Goal: Transaction & Acquisition: Complete application form

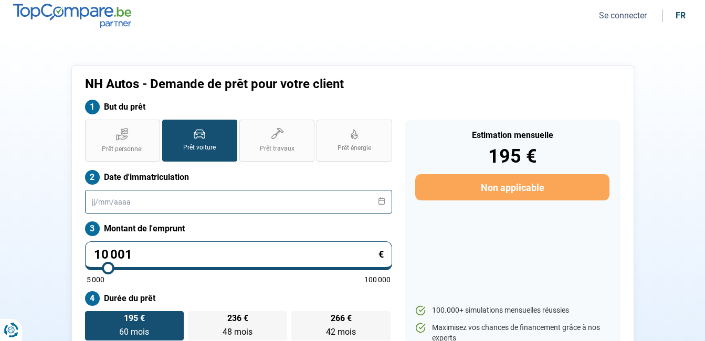
click at [95, 204] on input "text" at bounding box center [238, 202] width 307 height 24
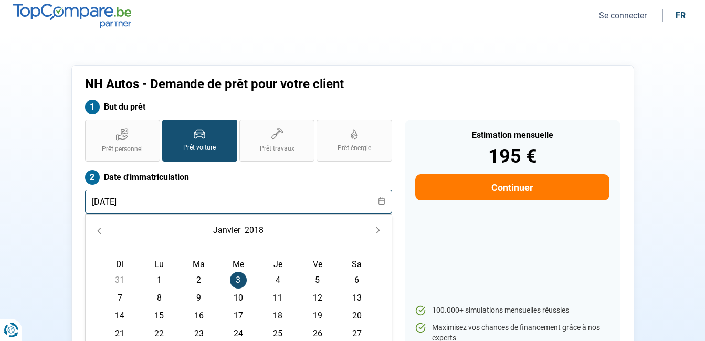
type input "[DATE]"
click at [397, 225] on div "Prêt personnel Prêt voiture Prêt travaux Prêt énergie Prêt voiture Date d'immat…" at bounding box center [239, 247] width 320 height 255
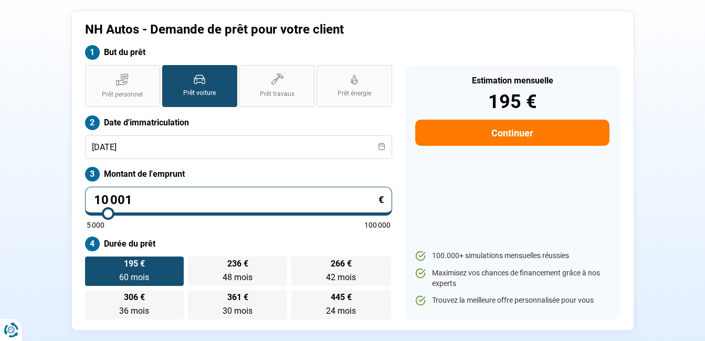
scroll to position [105, 0]
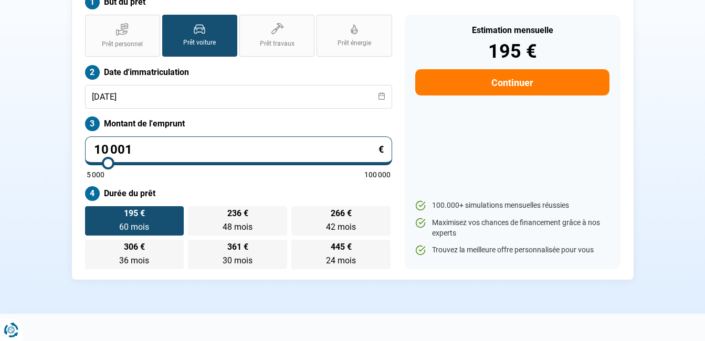
click at [145, 149] on input "10 001" at bounding box center [238, 150] width 307 height 29
type input "100 011"
type input "100000"
type input "10 001"
type input "10000"
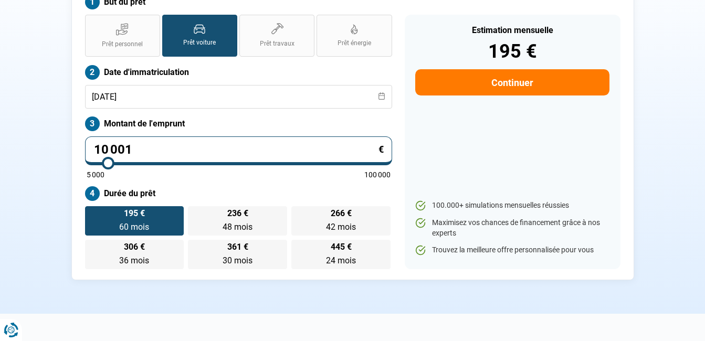
type input "1 000"
type input "5000"
type input "100"
type input "5000"
type input "10"
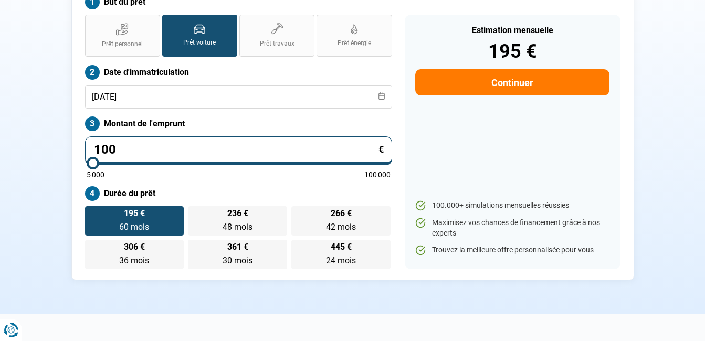
type input "5000"
type input "1"
type input "5000"
type input "16"
type input "5000"
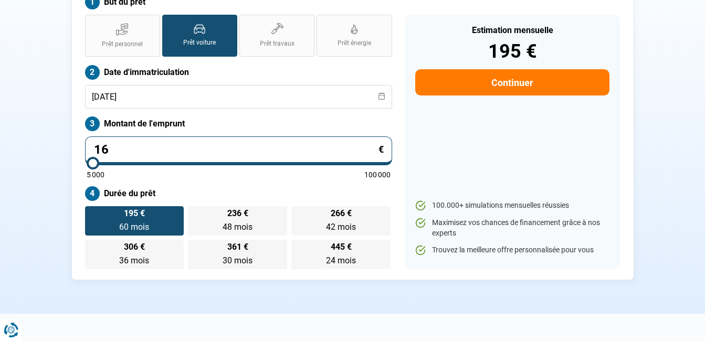
type input "164"
type input "5000"
type input "1 649"
type input "5000"
type input "16 490"
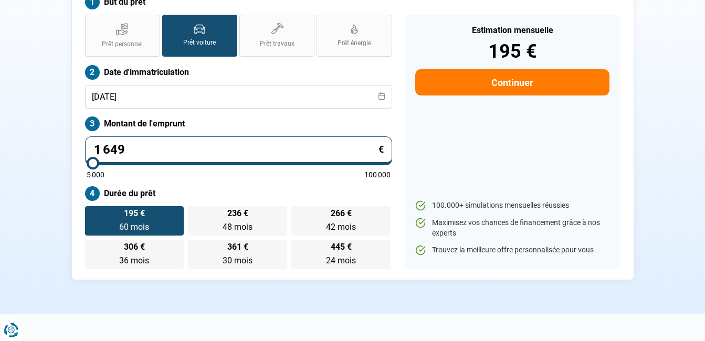
type input "16500"
type input "1 649"
type input "5000"
type input "164"
type input "5000"
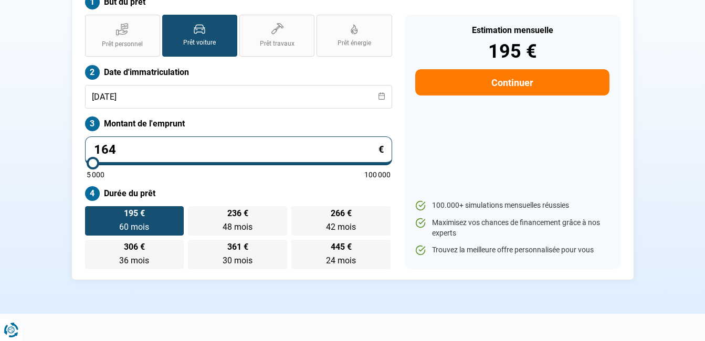
type input "1 640"
type input "5000"
type input "16 400"
type input "16500"
type input "16 400"
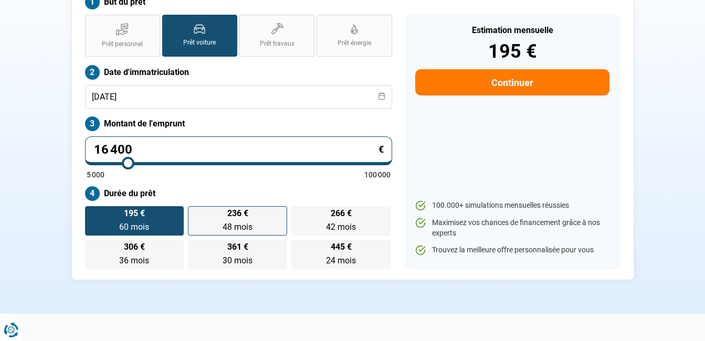
type input "16500"
click at [226, 221] on label "236 € 48 mois 48 mois" at bounding box center [237, 220] width 99 height 29
click at [195, 213] on input "236 € 48 mois 48 mois" at bounding box center [191, 209] width 7 height 7
radio input "true"
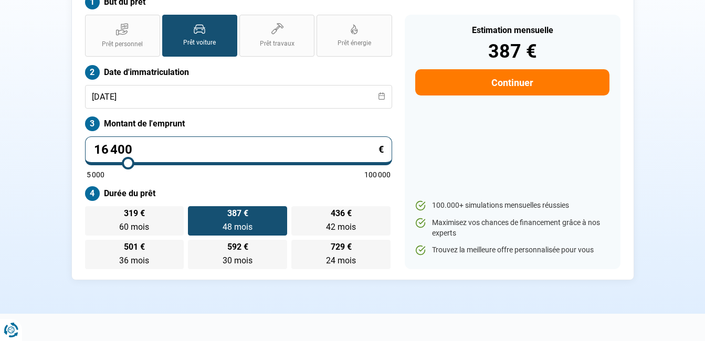
scroll to position [26, 0]
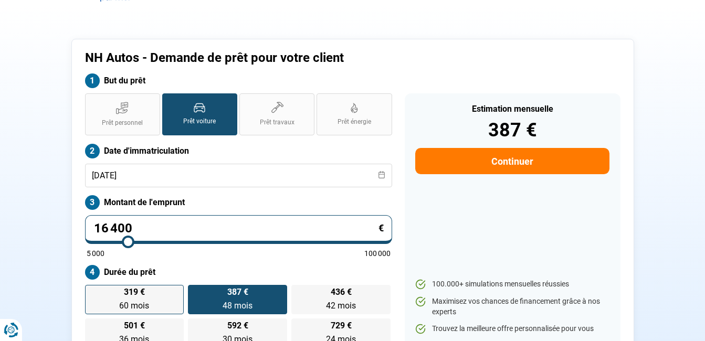
click at [147, 296] on label "319 € 60 mois 60 mois" at bounding box center [134, 299] width 99 height 29
click at [92, 292] on input "319 € 60 mois 60 mois" at bounding box center [88, 288] width 7 height 7
radio input "true"
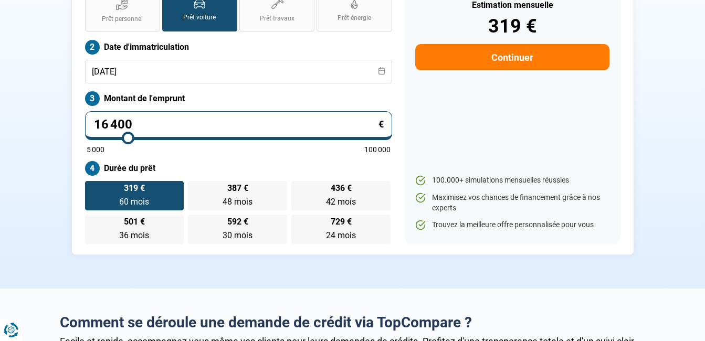
scroll to position [79, 0]
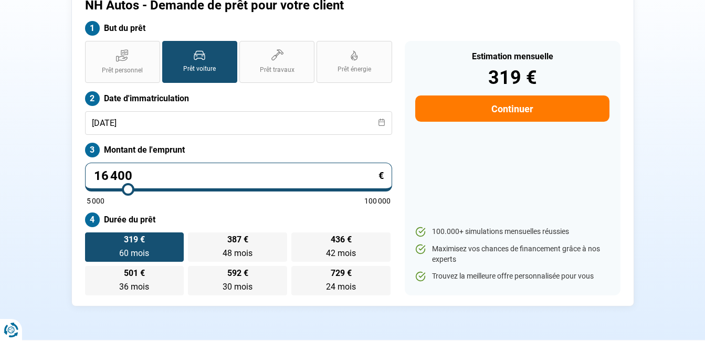
click at [183, 173] on input "16 400" at bounding box center [238, 177] width 307 height 29
type input "1 640"
type input "5000"
type input "164"
type input "5000"
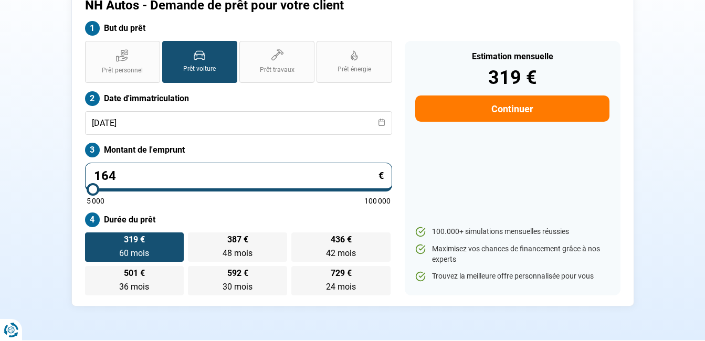
type input "16"
type input "5000"
type input "1"
type input "5000"
type input "19"
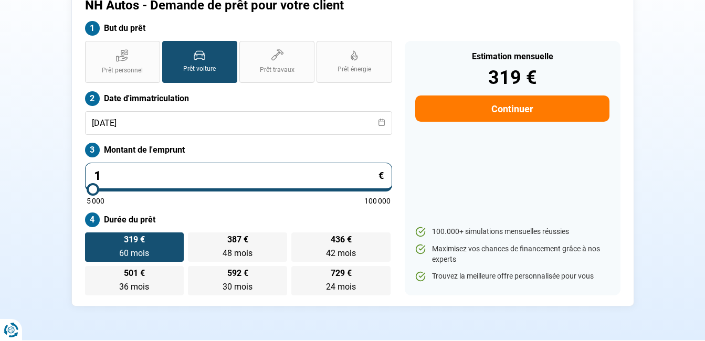
type input "5000"
type input "190"
type input "5000"
type input "1 900"
type input "5000"
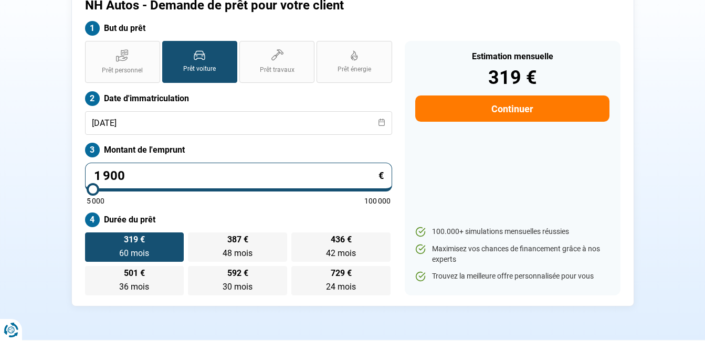
type input "19 000"
type input "19000"
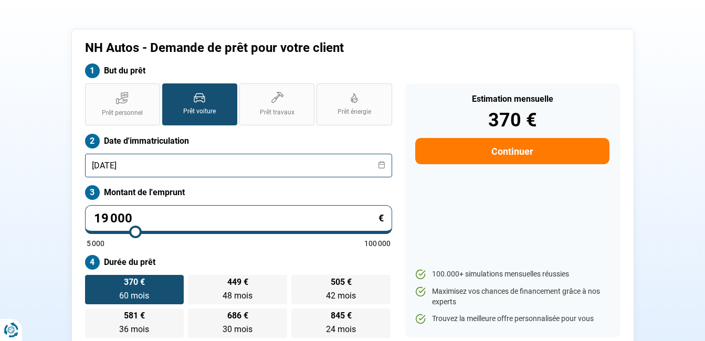
scroll to position [26, 0]
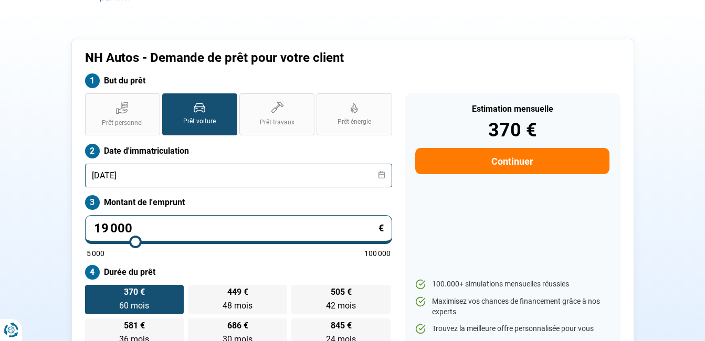
type input "19 000"
click at [161, 175] on input "[DATE]" at bounding box center [238, 176] width 307 height 24
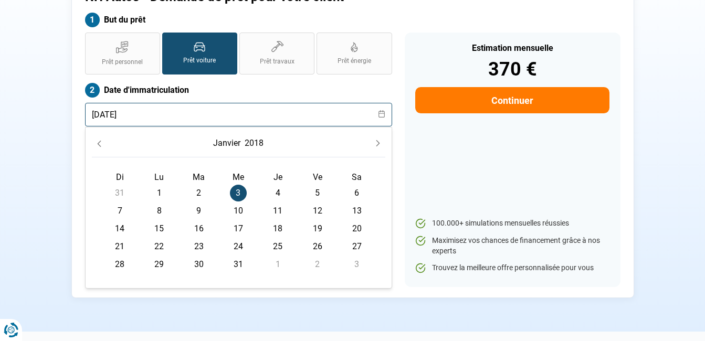
scroll to position [131, 0]
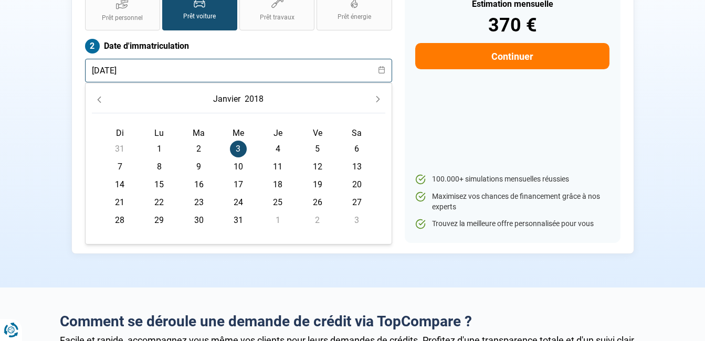
click at [115, 68] on input "[DATE]" at bounding box center [238, 71] width 307 height 24
click at [100, 71] on input "[DATE]" at bounding box center [238, 71] width 307 height 24
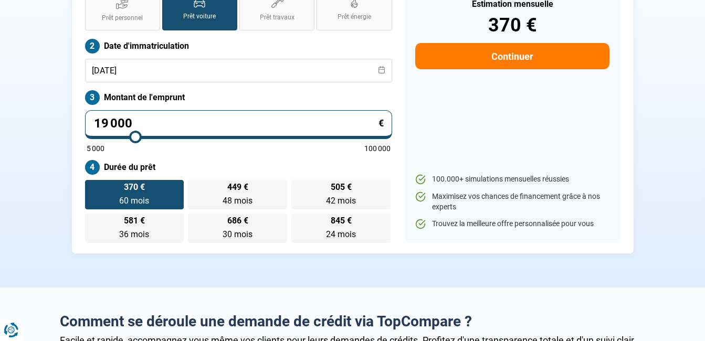
click at [402, 145] on div "Estimation mensuelle 370 € Continuer 100.000+ simulations mensuelles réussies M…" at bounding box center [512, 115] width 228 height 255
click at [126, 183] on span "370 €" at bounding box center [134, 187] width 21 height 8
click at [92, 182] on input "370 € 60 mois 60 mois" at bounding box center [88, 183] width 7 height 7
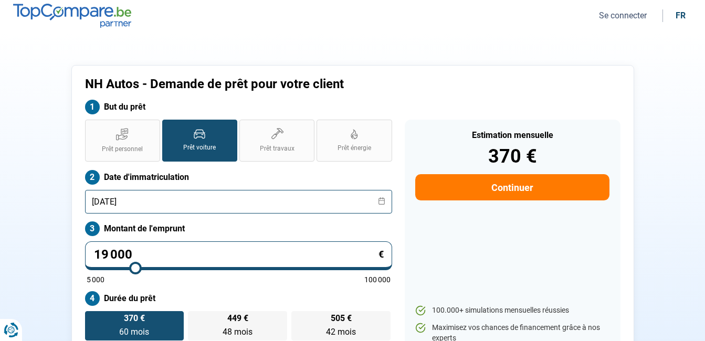
click at [163, 202] on input "[DATE]" at bounding box center [238, 202] width 307 height 24
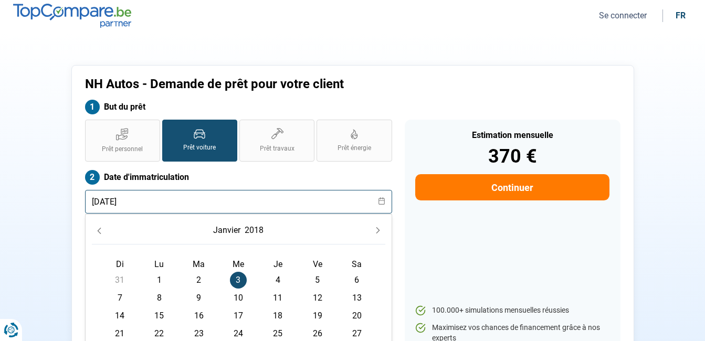
type input "[DATE]"
click at [617, 84] on div "NH Autos - Demande de prêt pour votre client" at bounding box center [353, 88] width 548 height 23
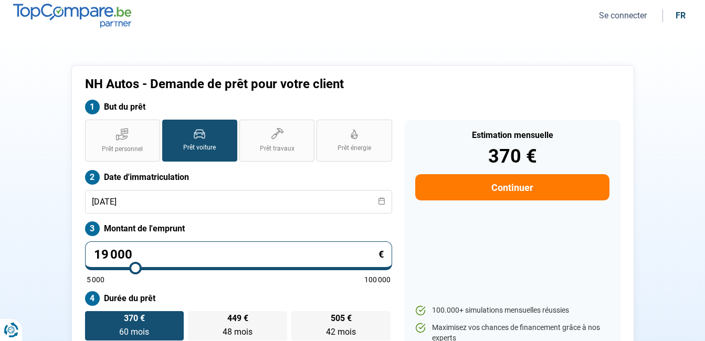
click at [164, 256] on input "19 000" at bounding box center [238, 255] width 307 height 29
type input "1 900"
type input "5000"
type input "190"
type input "5000"
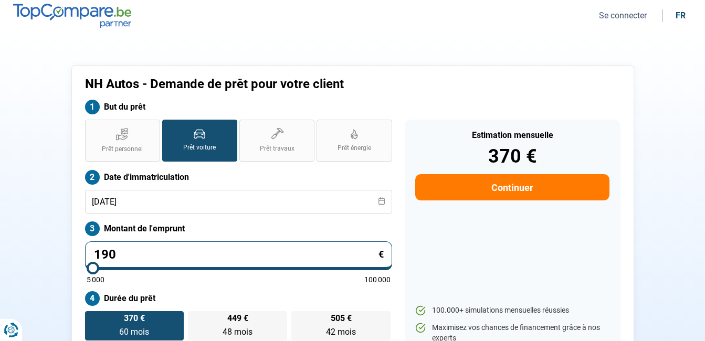
type input "19"
type input "5000"
type input "1"
type input "5000"
type input "16"
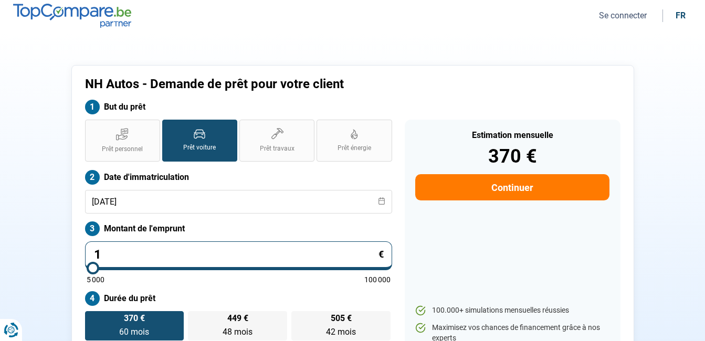
type input "5000"
type input "164"
type input "5000"
type input "1 640"
type input "5000"
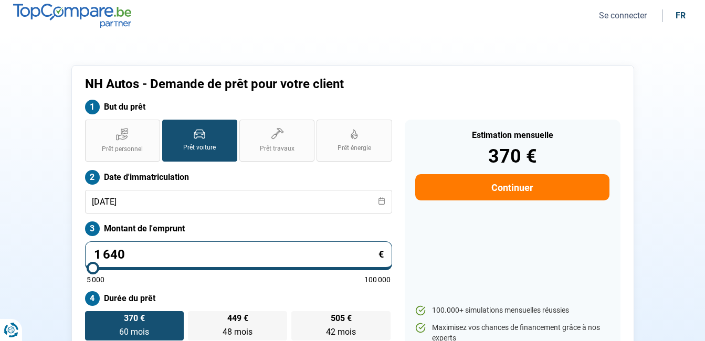
type input "16 400"
type input "16500"
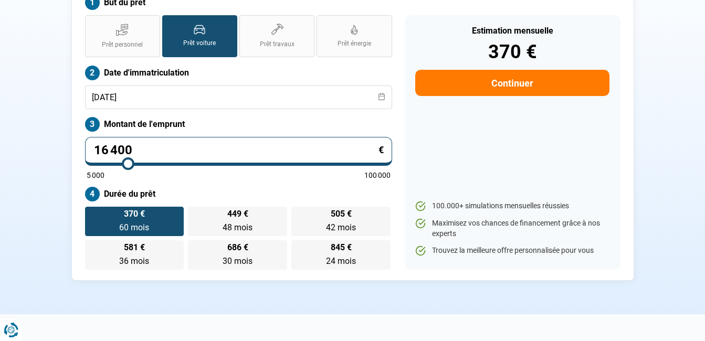
scroll to position [105, 0]
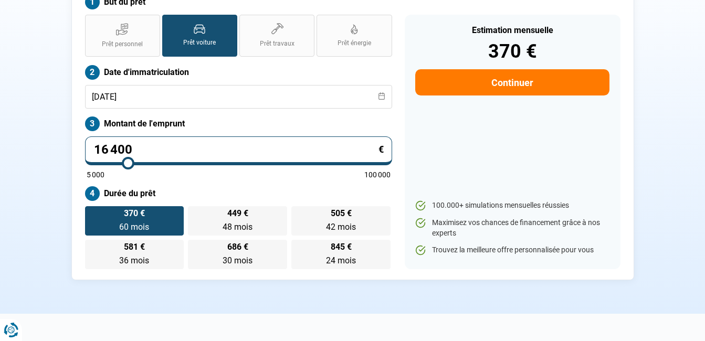
type input "16 400"
type input "16500"
click at [642, 179] on div "NH Autos - Demande de prêt pour votre client But du prêt Prêt personnel Prêt vo…" at bounding box center [353, 120] width 598 height 320
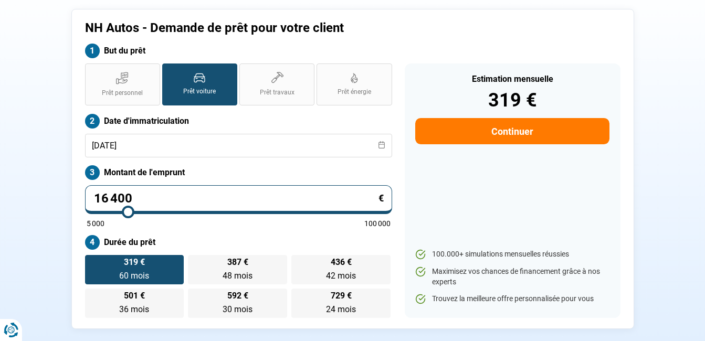
scroll to position [26, 0]
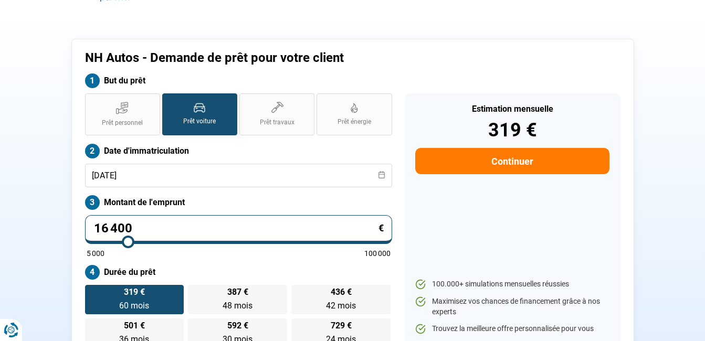
click at [119, 296] on label "319 € 60 mois 60 mois" at bounding box center [134, 299] width 99 height 29
click at [92, 292] on input "319 € 60 mois 60 mois" at bounding box center [88, 288] width 7 height 7
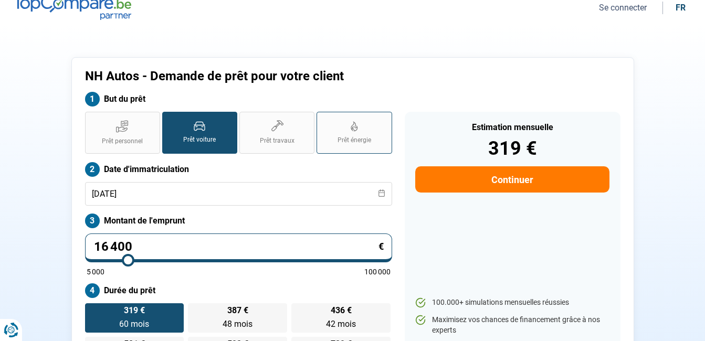
scroll to position [0, 0]
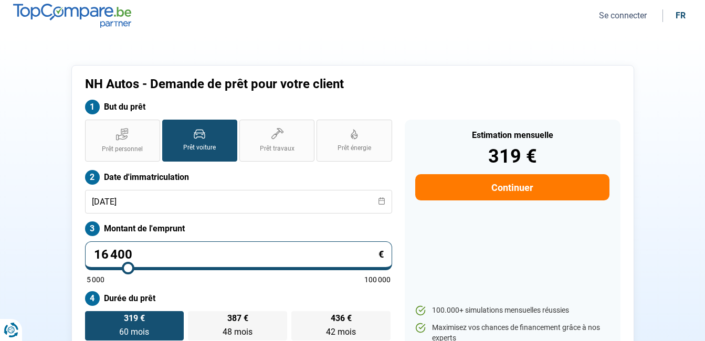
click at [496, 185] on button "Continuer" at bounding box center [512, 187] width 194 height 26
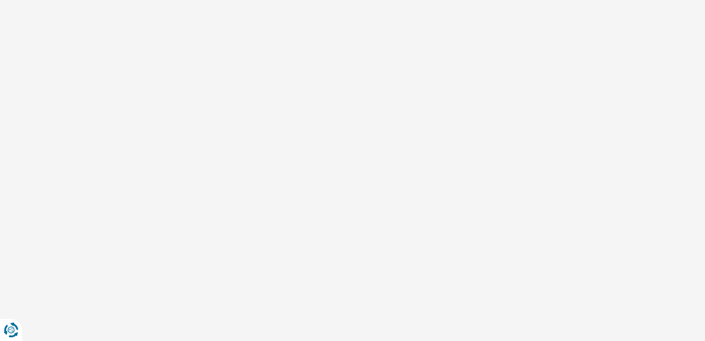
select select "32"
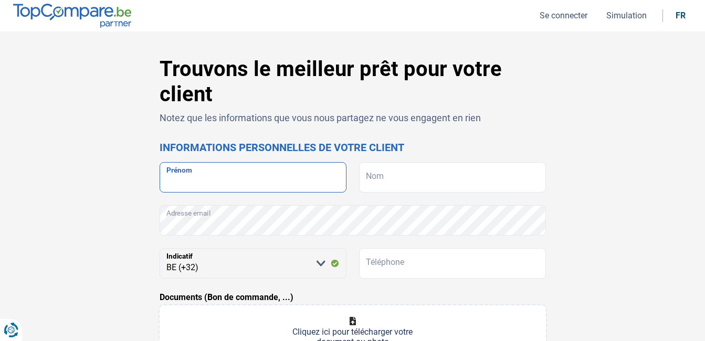
click at [196, 175] on input "Prénom" at bounding box center [253, 177] width 187 height 30
type input "L"
type input "lumumba"
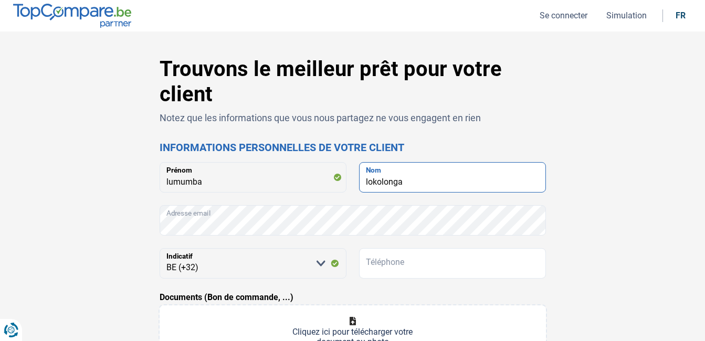
type input "lokolonga"
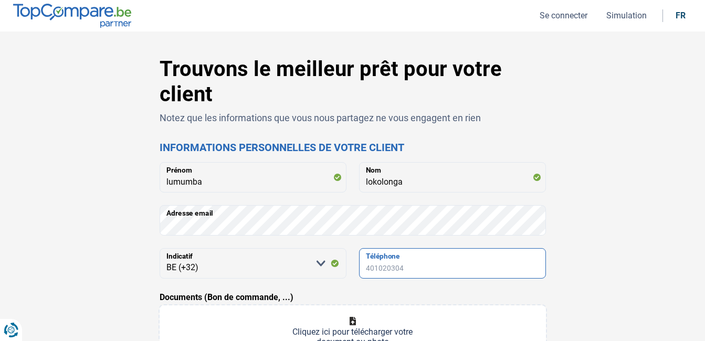
click at [450, 265] on input "Téléphone" at bounding box center [452, 263] width 187 height 30
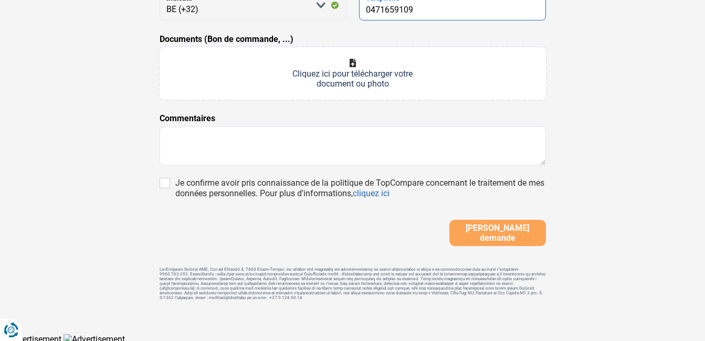
scroll to position [262, 0]
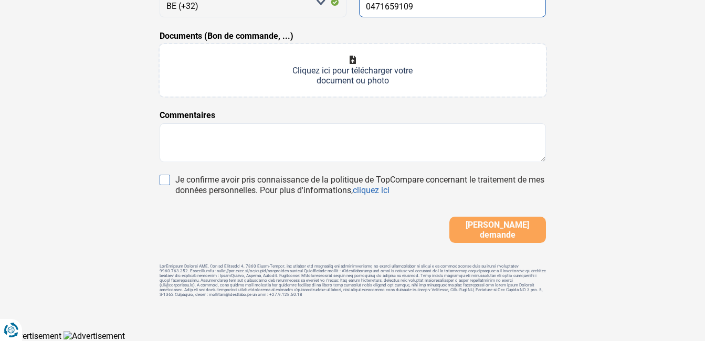
type input "0471659109"
click at [168, 177] on input "Je confirme avoir pris connaissance de la politique de TopCompare concernant le…" at bounding box center [165, 180] width 10 height 10
checkbox input "true"
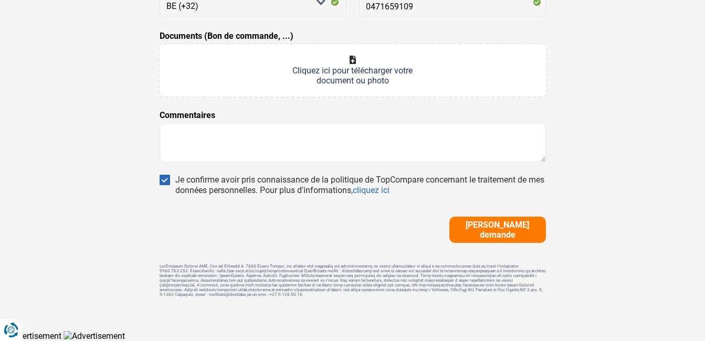
click at [381, 69] on input "Documents (Bon de commande, ...)" at bounding box center [353, 70] width 386 height 52
type input "C:\fakepath\CCF030925.pdf"
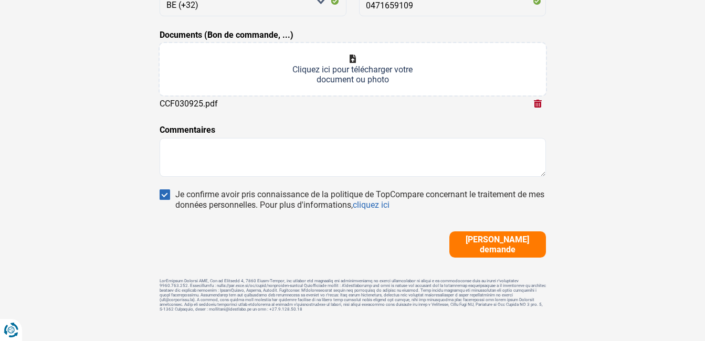
click at [485, 244] on span "[PERSON_NAME] demande" at bounding box center [497, 245] width 90 height 20
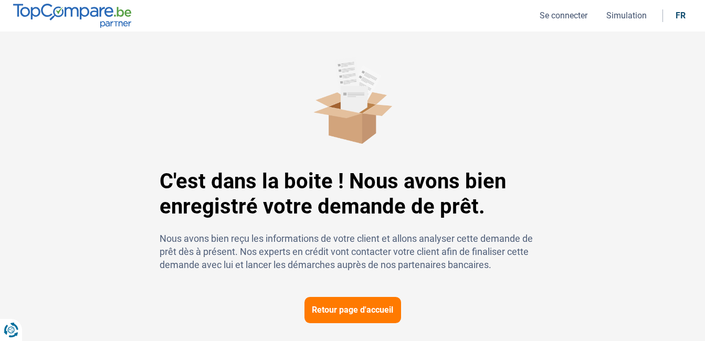
click at [352, 305] on button "Retour page d'accueil" at bounding box center [352, 310] width 97 height 26
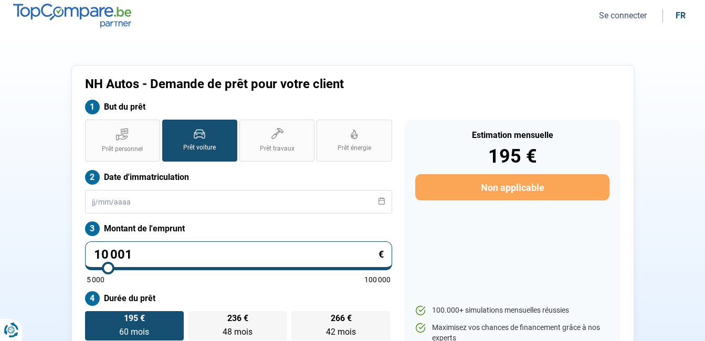
click at [633, 19] on button "Se connecter" at bounding box center [623, 15] width 54 height 11
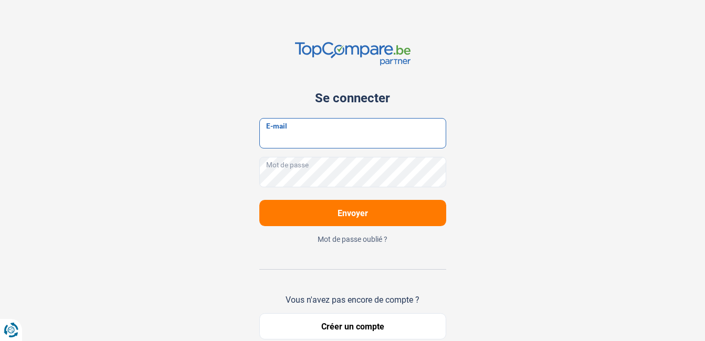
type input "[EMAIL_ADDRESS][DOMAIN_NAME]"
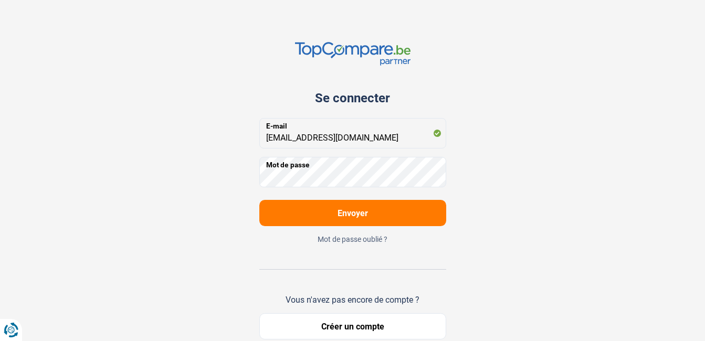
click at [336, 201] on button "Envoyer" at bounding box center [352, 213] width 187 height 26
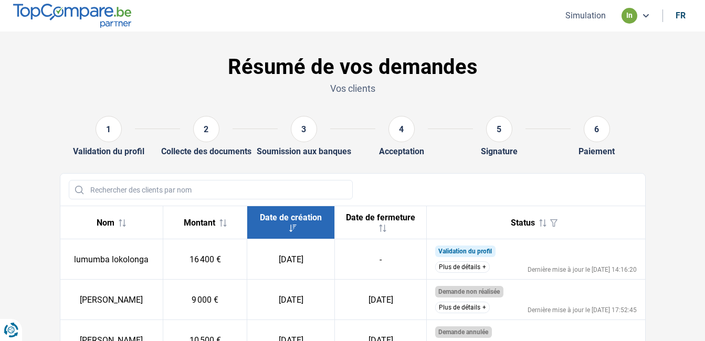
click at [467, 267] on button "Plus de détails" at bounding box center [462, 267] width 55 height 12
